Goal: Task Accomplishment & Management: Manage account settings

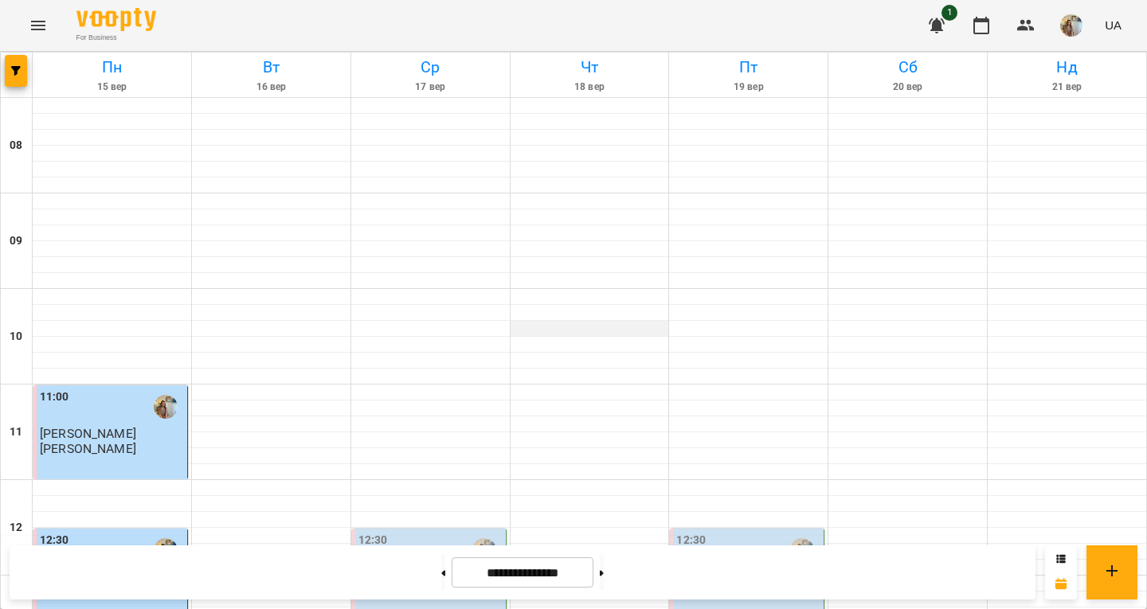
scroll to position [405, 0]
click at [421, 532] on div "12:30" at bounding box center [430, 550] width 144 height 37
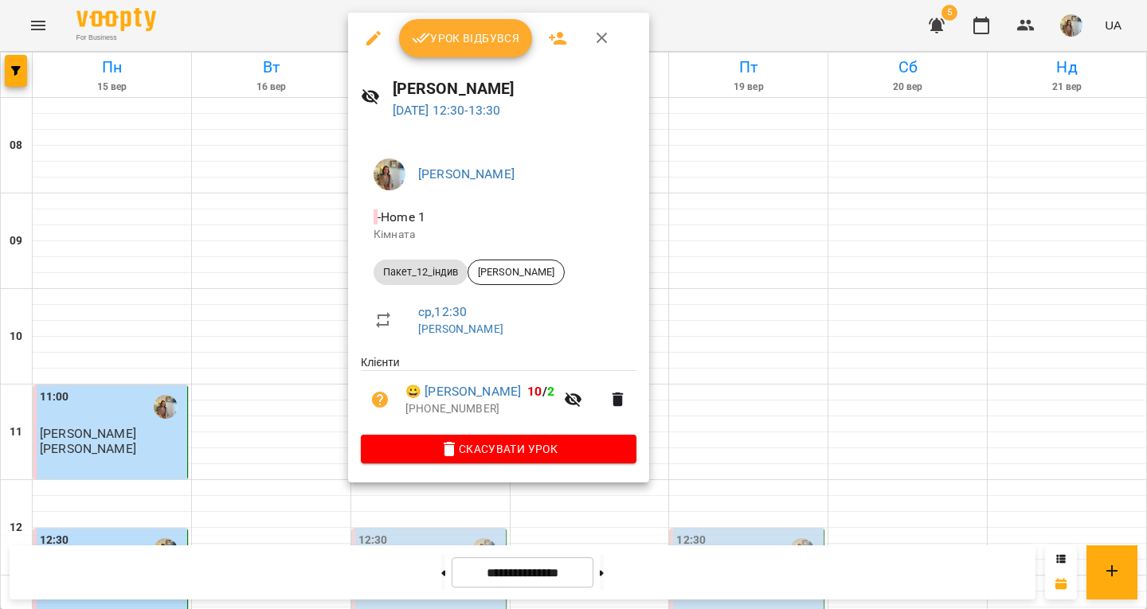
click at [455, 35] on span "Урок відбувся" at bounding box center [466, 38] width 108 height 19
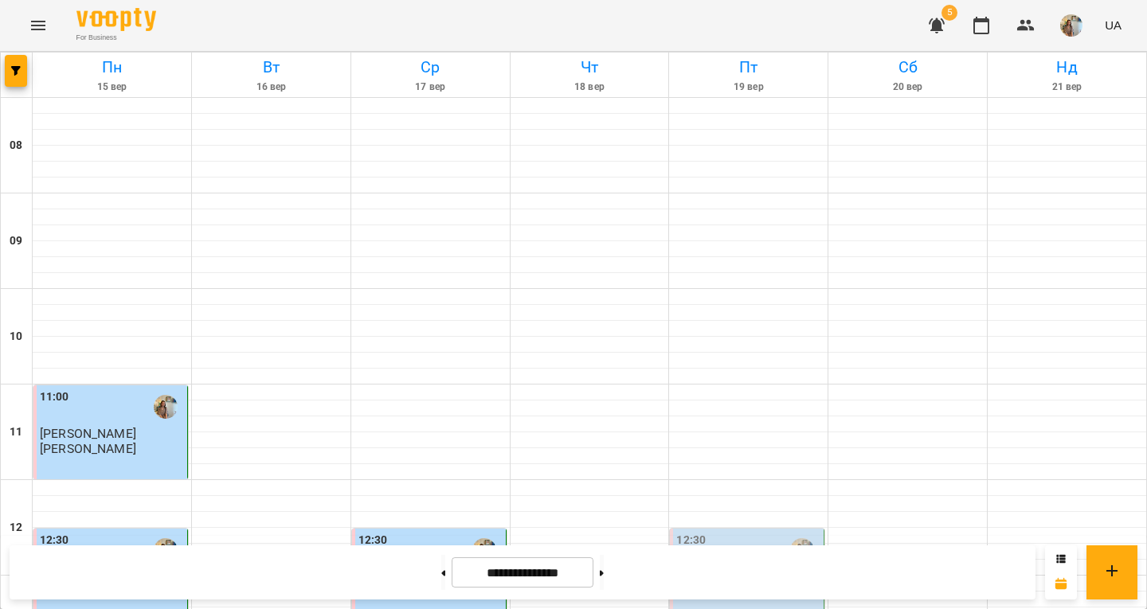
scroll to position [529, 0]
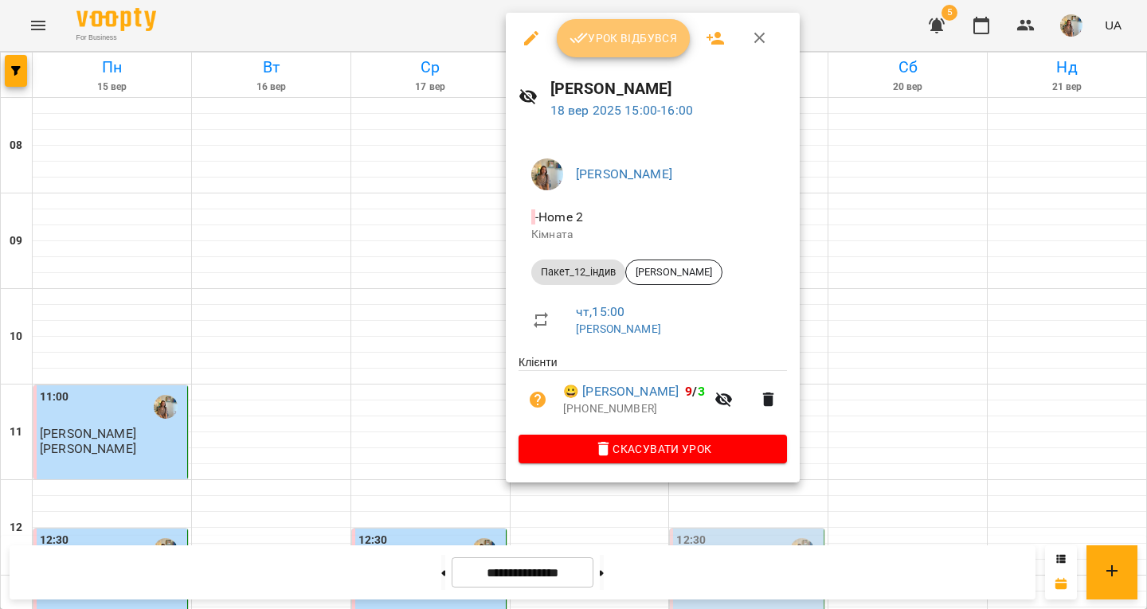
click at [592, 29] on span "Урок відбувся" at bounding box center [624, 38] width 108 height 19
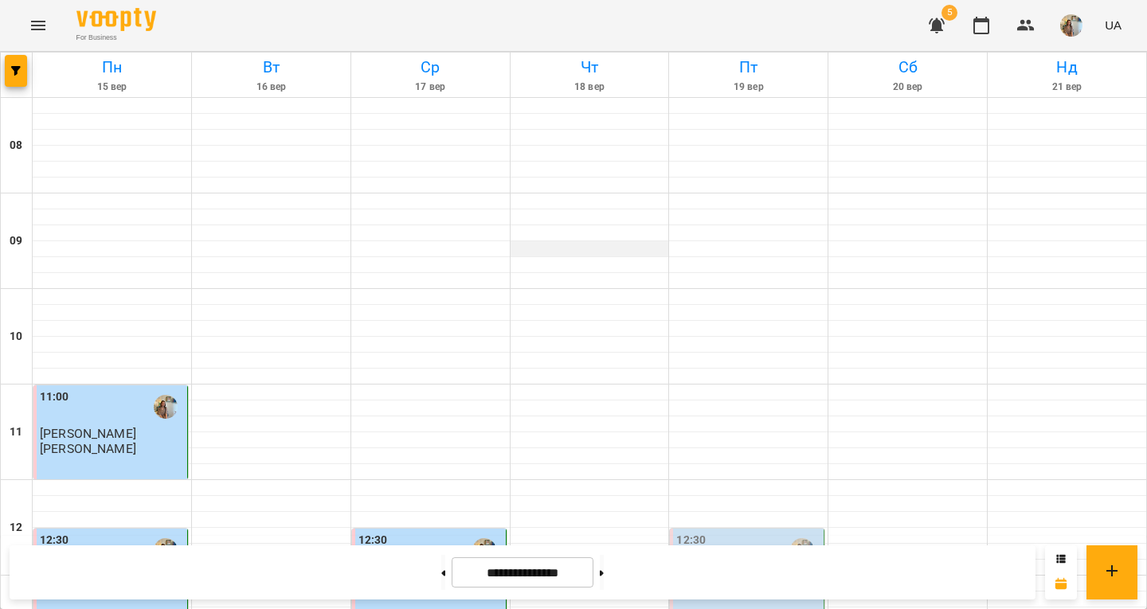
scroll to position [803, 0]
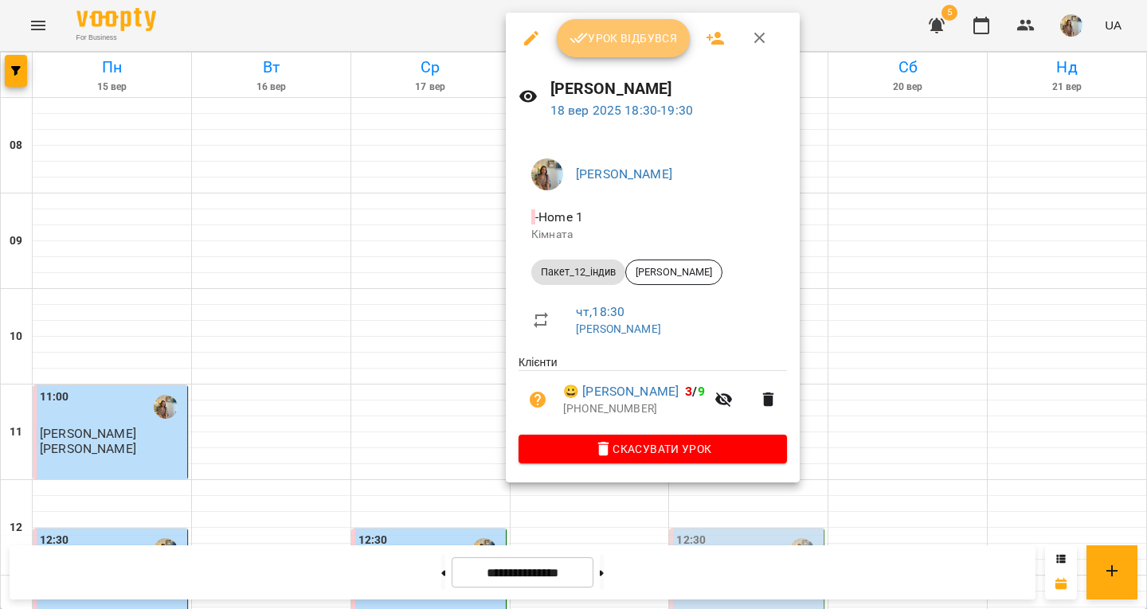
click at [605, 45] on span "Урок відбувся" at bounding box center [624, 38] width 108 height 19
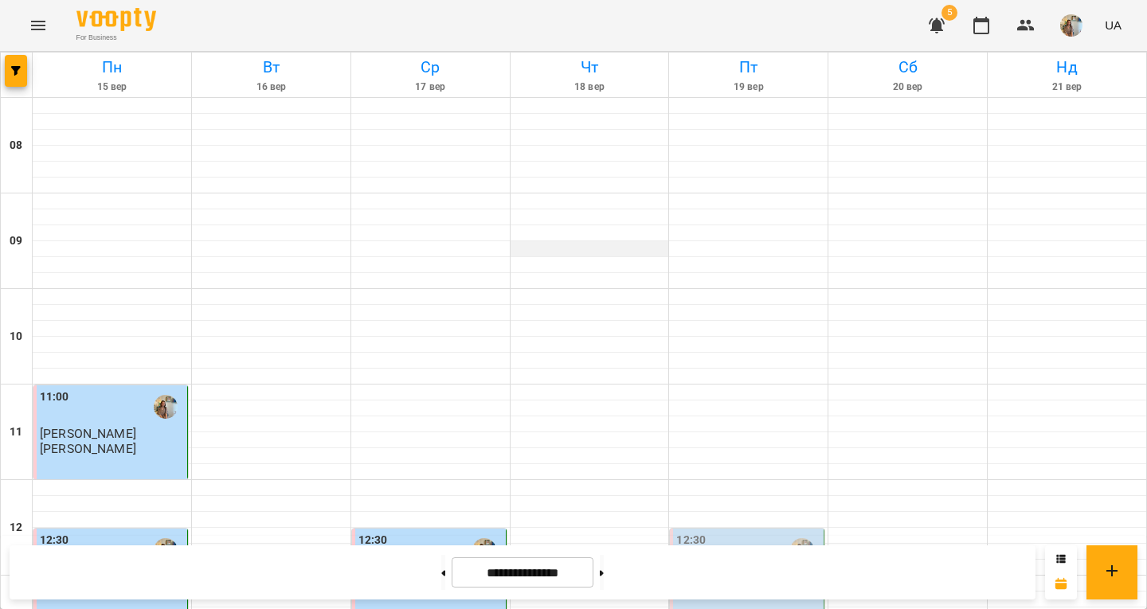
scroll to position [713, 0]
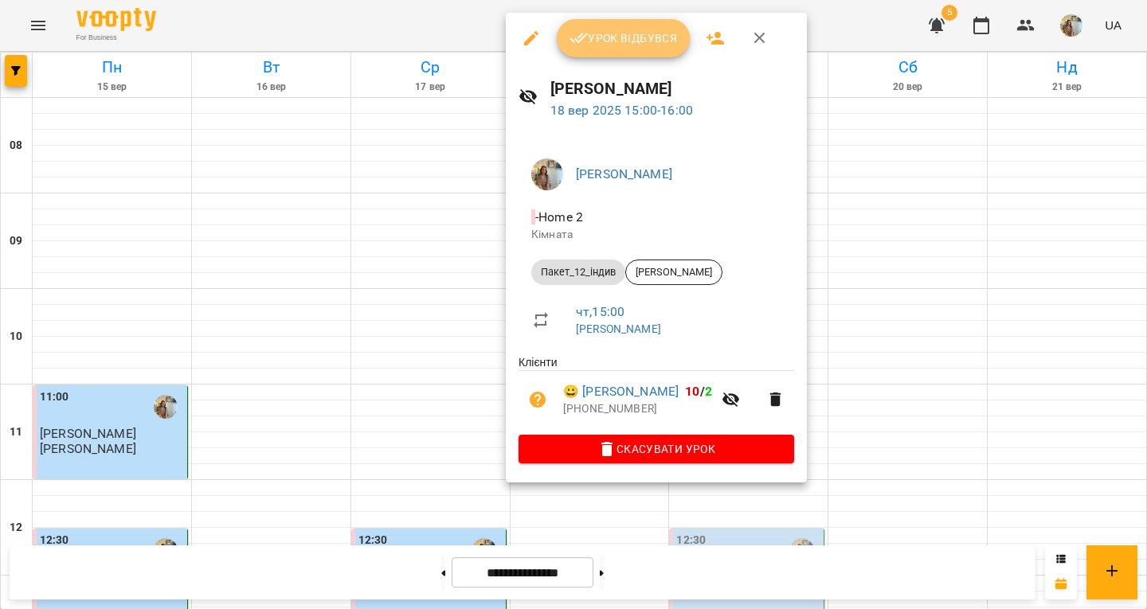
click at [588, 46] on span "Урок відбувся" at bounding box center [624, 38] width 108 height 19
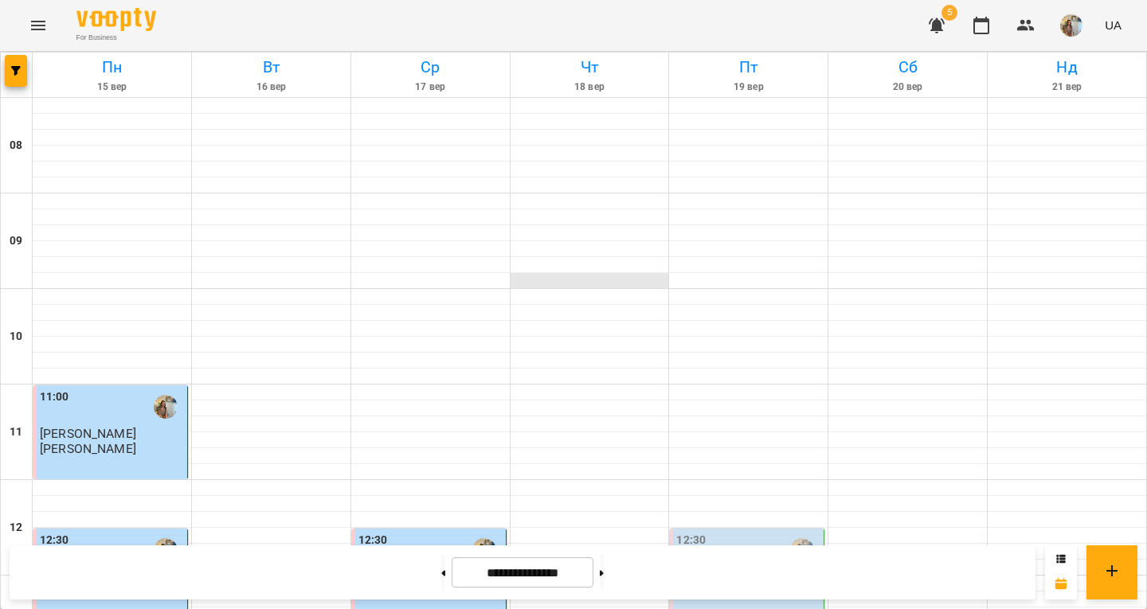
scroll to position [730, 0]
